Goal: Task Accomplishment & Management: Use online tool/utility

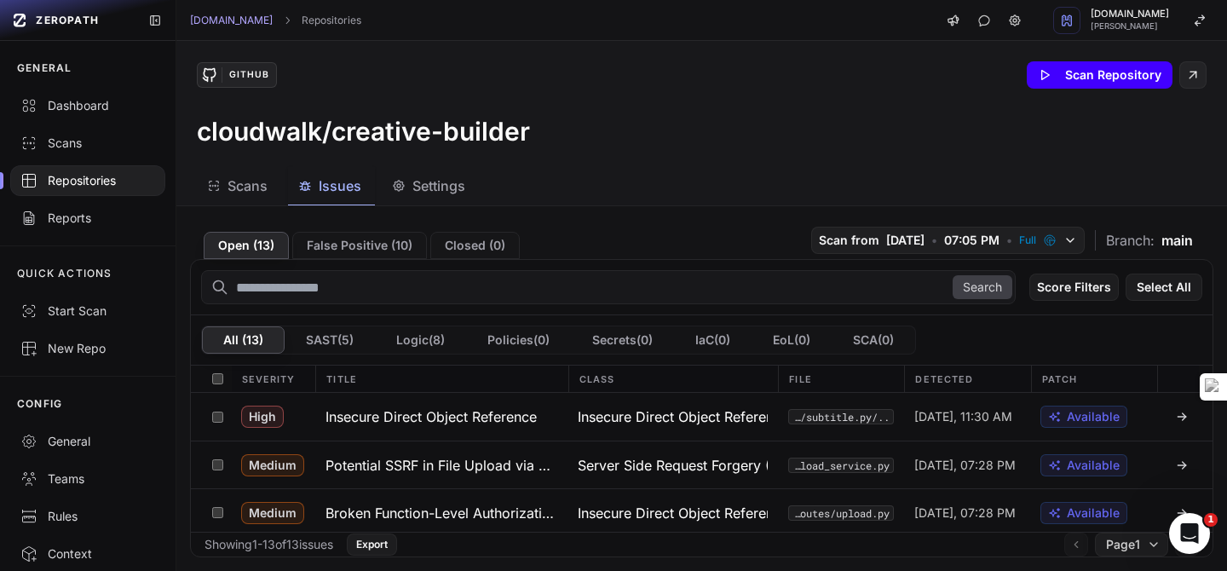
click at [1053, 83] on button "Scan Repository" at bounding box center [1100, 74] width 146 height 27
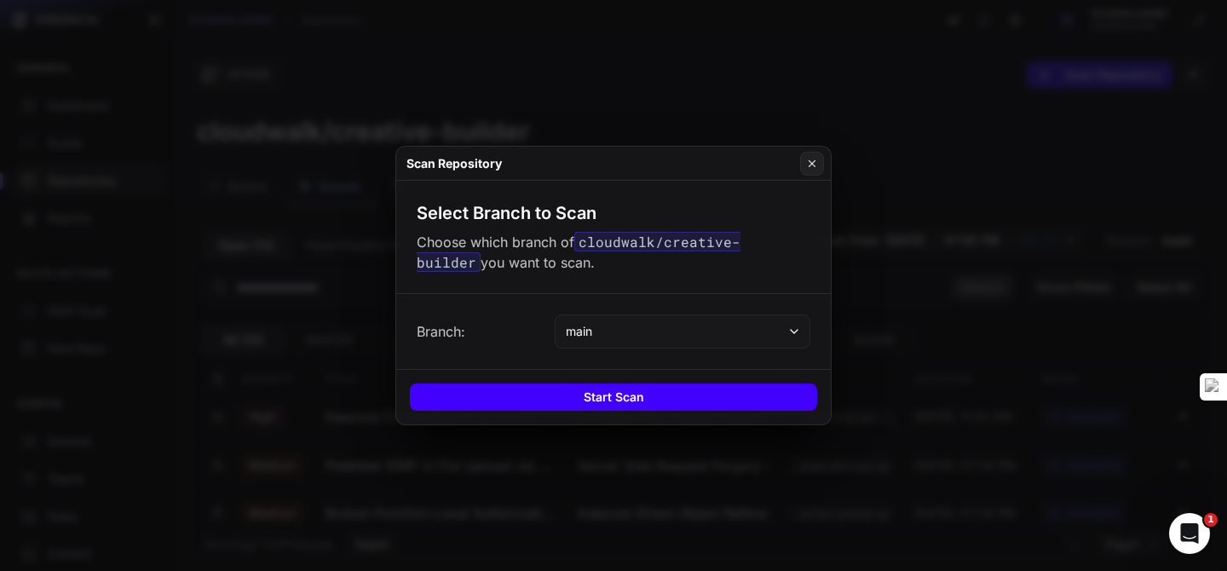
click at [596, 386] on button "Start Scan" at bounding box center [613, 397] width 407 height 27
